Goal: Find specific page/section: Find specific page/section

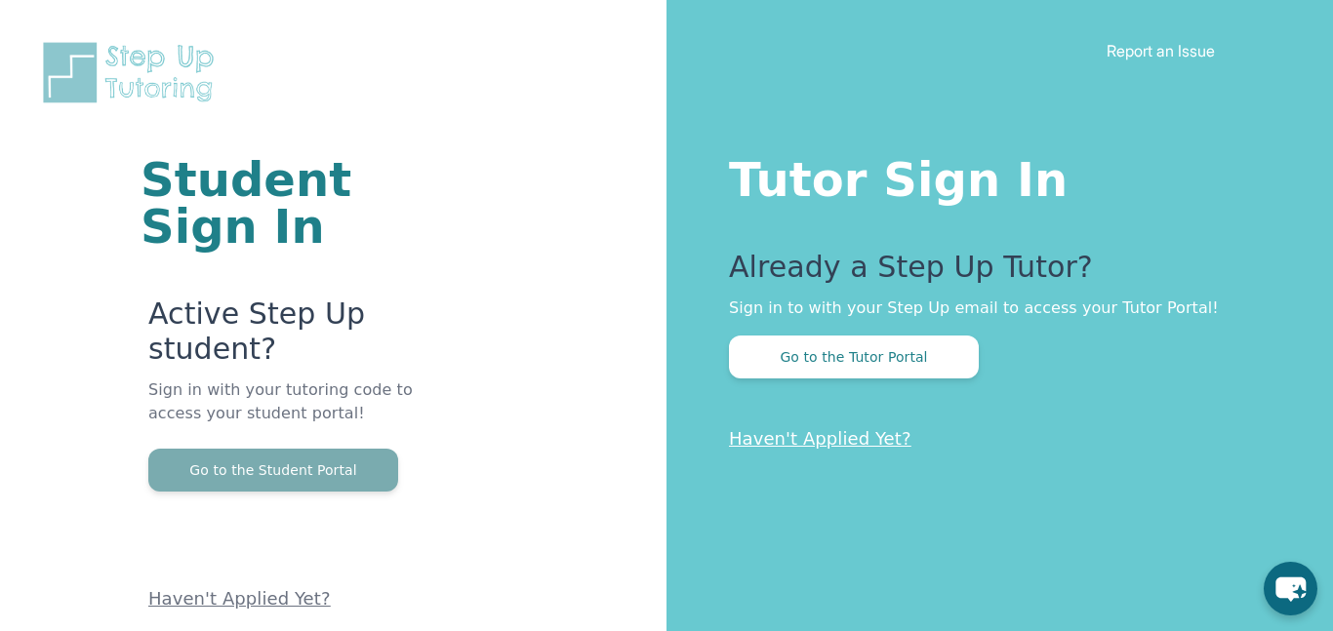
click at [315, 479] on button "Go to the Student Portal" at bounding box center [273, 470] width 250 height 43
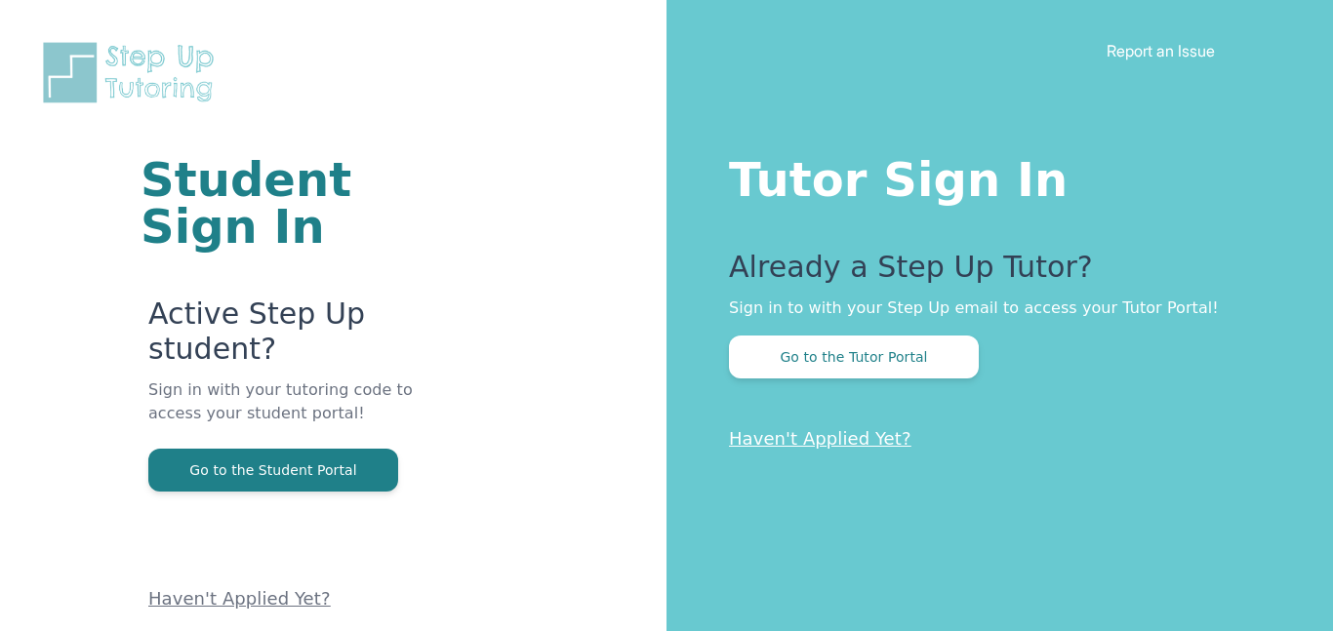
click at [238, 464] on button "Go to the Student Portal" at bounding box center [273, 470] width 250 height 43
click at [349, 446] on p "Sign in with your tutoring code to access your student portal!" at bounding box center [290, 414] width 284 height 70
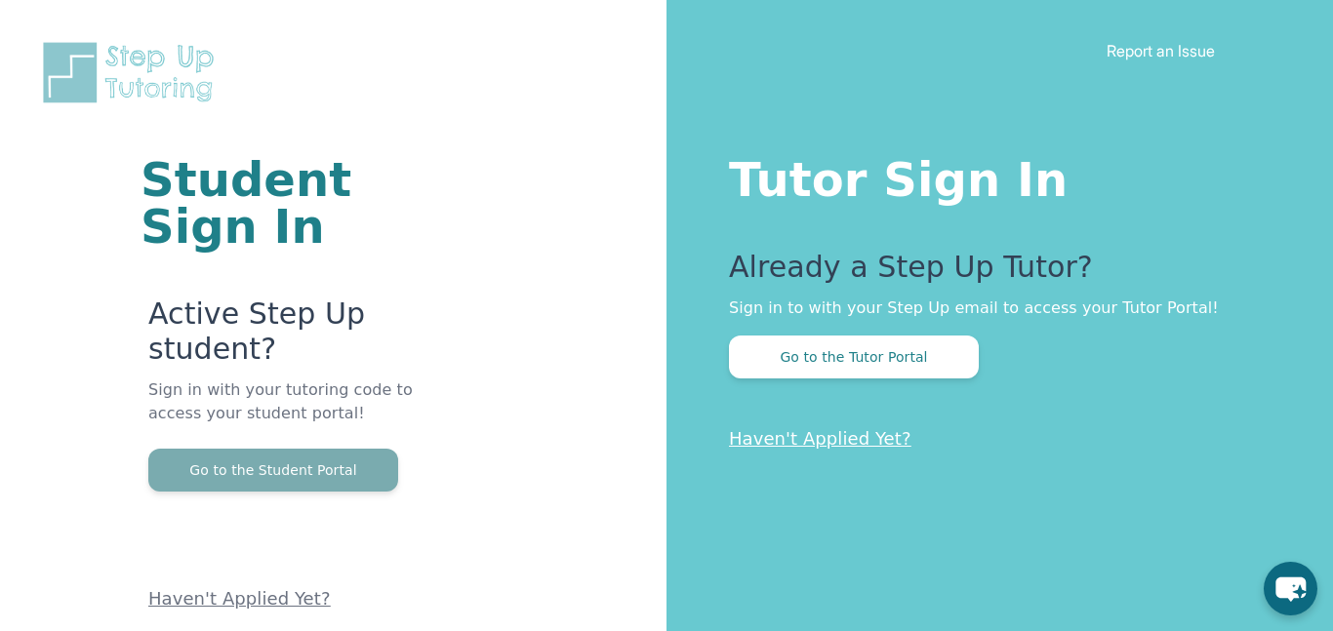
click at [350, 449] on button "Go to the Student Portal" at bounding box center [273, 470] width 250 height 43
